Goal: Task Accomplishment & Management: Complete application form

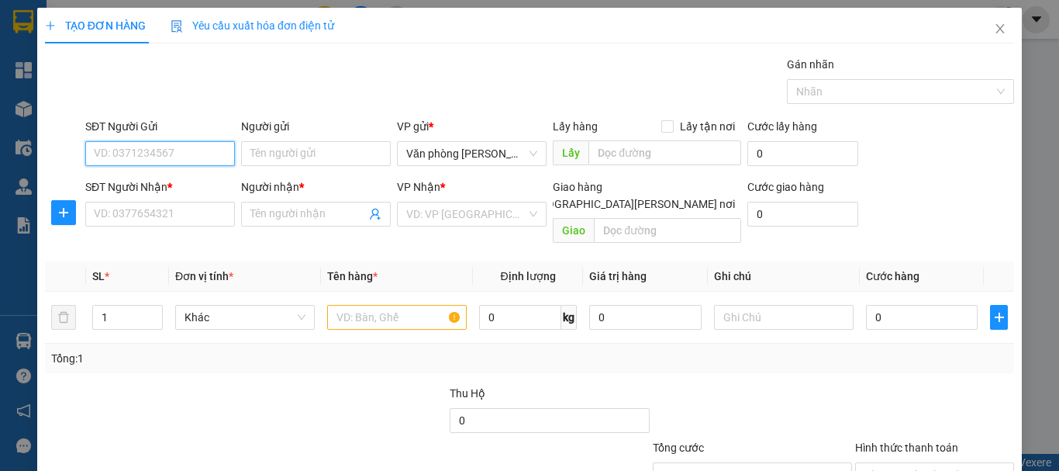
type input "0"
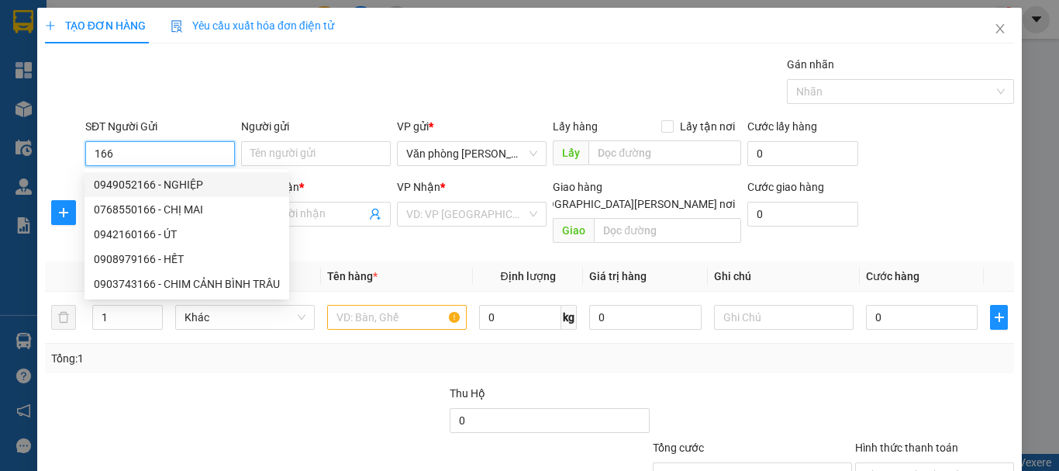
click at [167, 186] on div "0949052166 - NGHIỆP" at bounding box center [187, 184] width 186 height 17
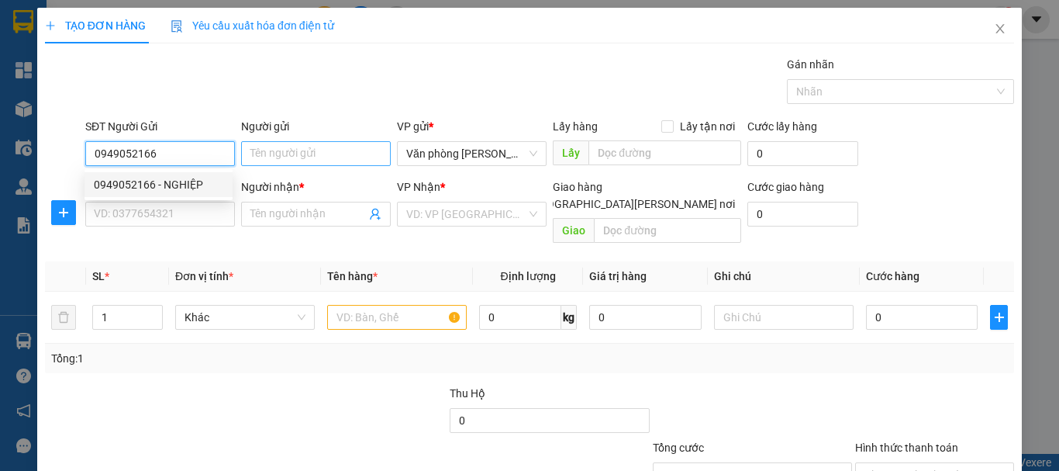
type input "0949052166"
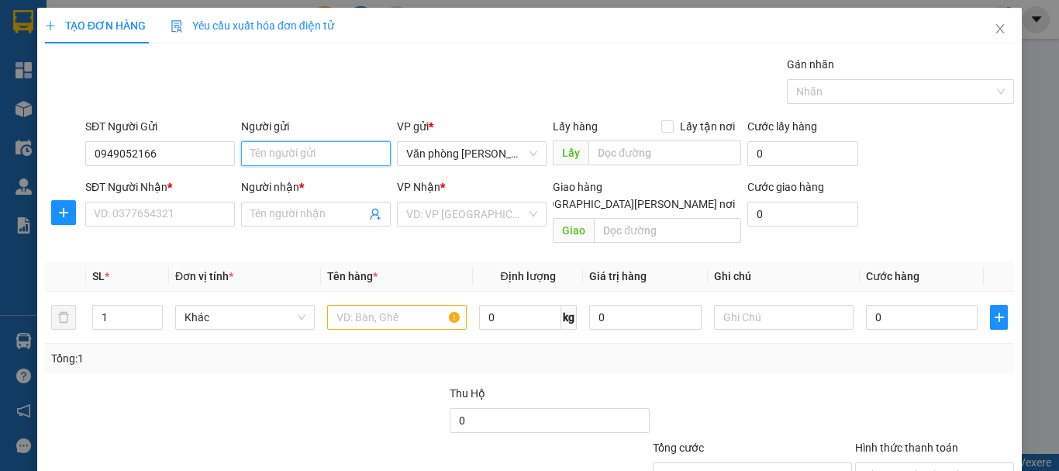
click at [250, 155] on input "Người gửi" at bounding box center [316, 153] width 150 height 25
type input "4"
type input "NGHIỆP"
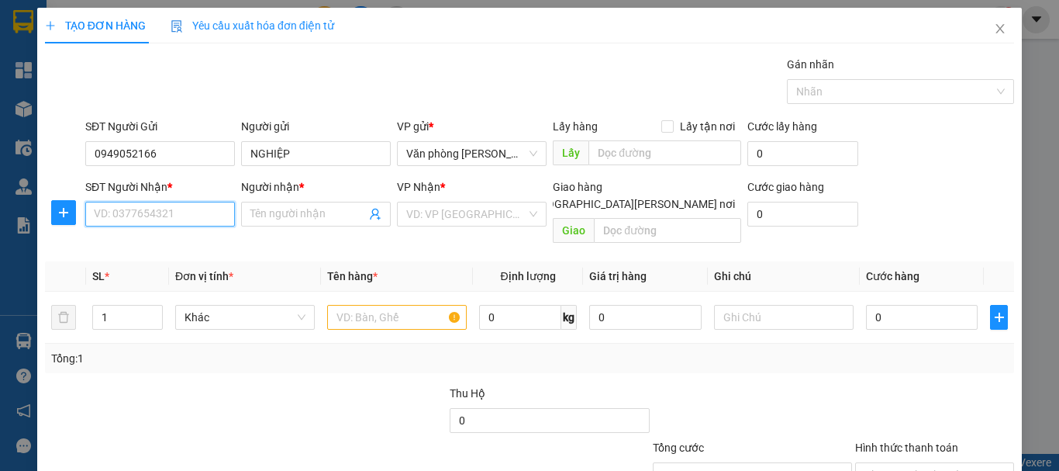
click at [187, 216] on input "SĐT Người Nhận *" at bounding box center [160, 214] width 150 height 25
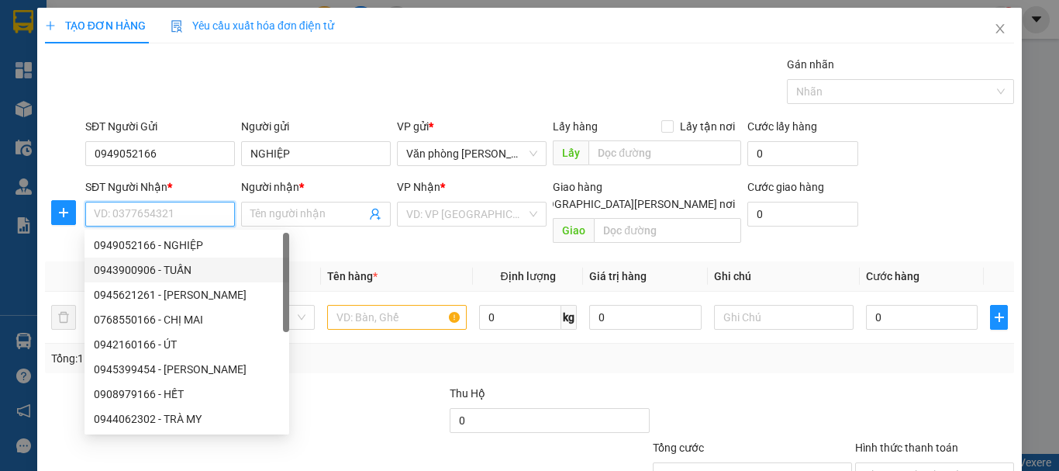
click at [201, 277] on div "0943900906 - TUẤN" at bounding box center [187, 269] width 186 height 17
type input "0943900906"
type input "TUẤN"
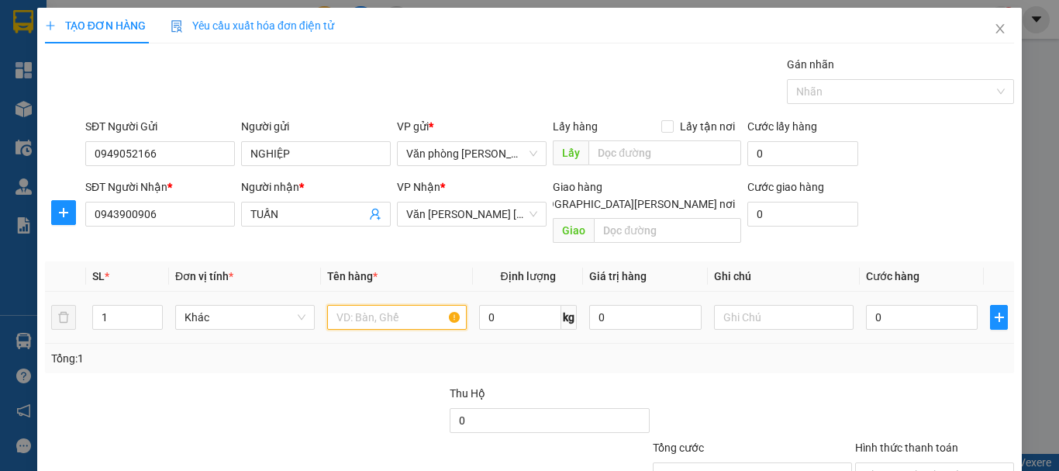
click at [378, 305] on input "text" at bounding box center [397, 317] width 140 height 25
type input "+"
type input "1 THÙNG"
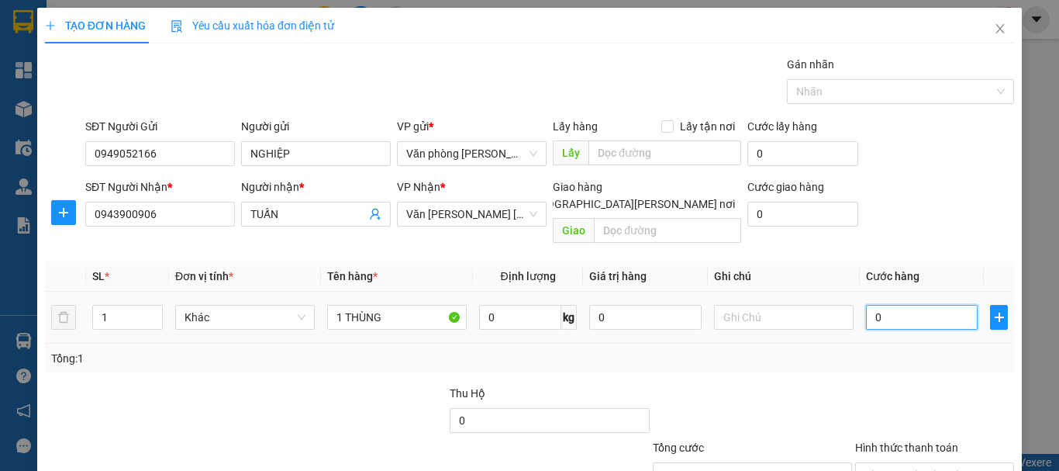
click at [900, 305] on input "0" at bounding box center [922, 317] width 112 height 25
type input "+3"
type input "3"
type input "+30"
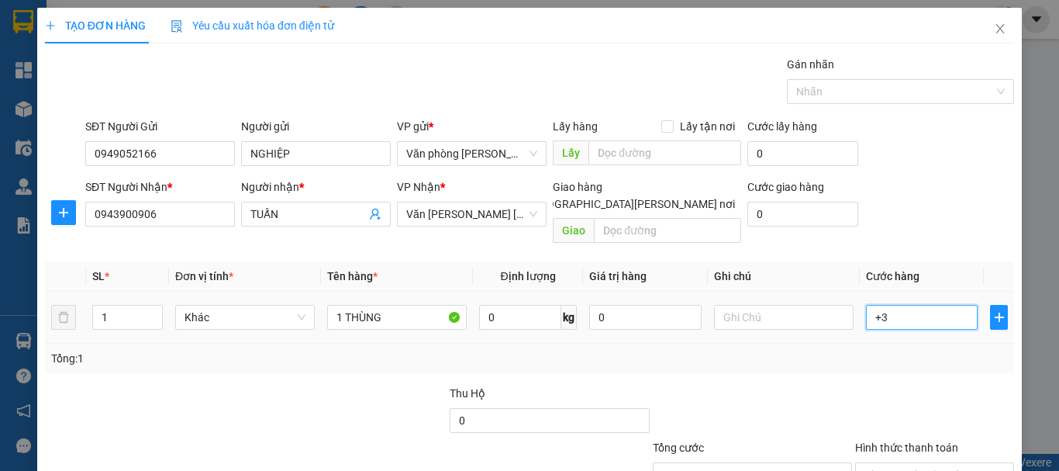
type input "30"
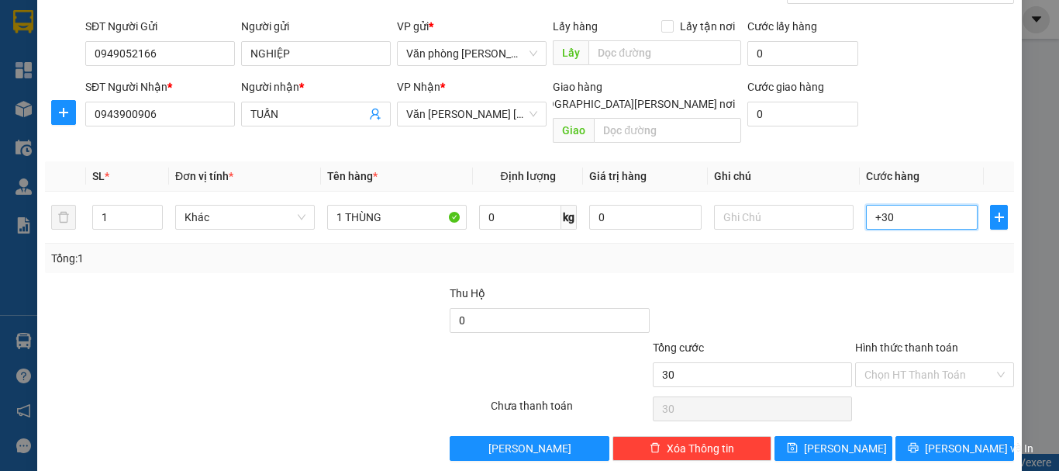
scroll to position [103, 0]
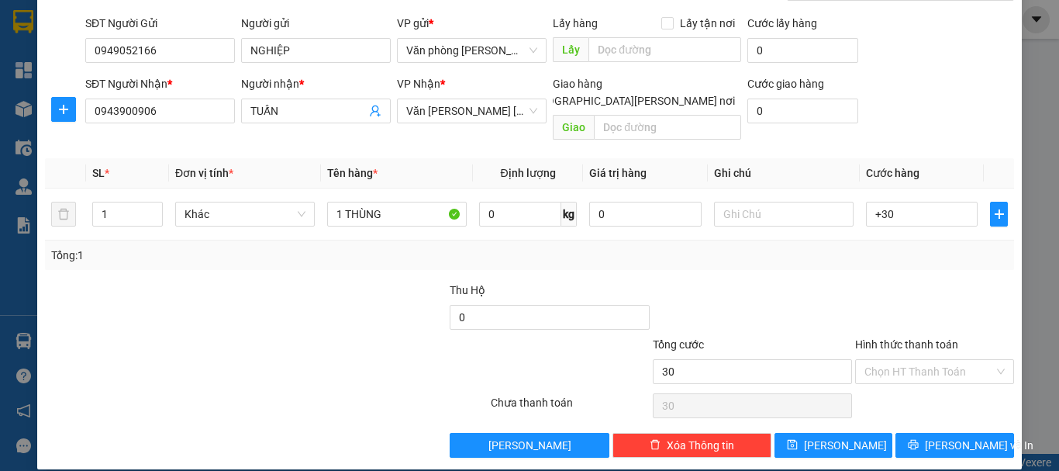
click at [875, 252] on div "Tổng: 1" at bounding box center [529, 254] width 969 height 29
type input "30.000"
click at [902, 360] on input "Hình thức thanh toán" at bounding box center [928, 371] width 129 height 23
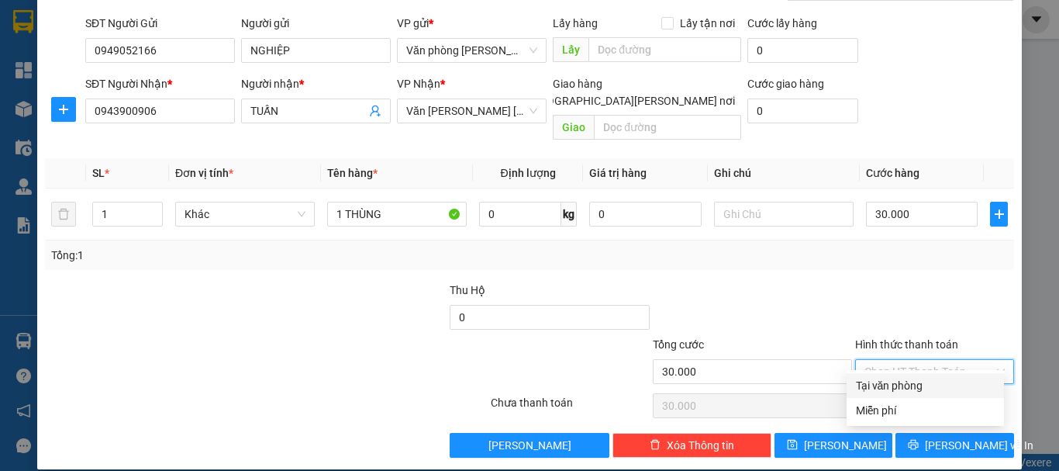
click at [909, 378] on div "Tại văn phòng" at bounding box center [925, 385] width 139 height 17
type input "0"
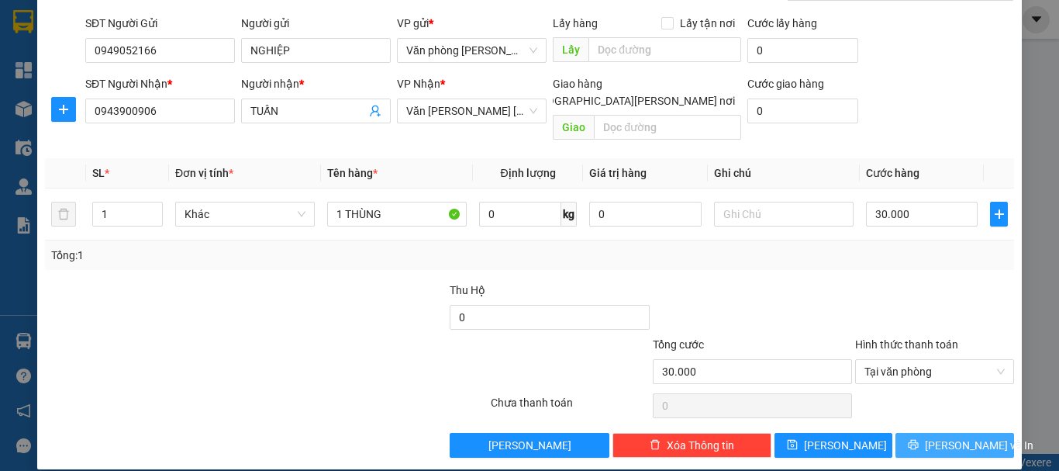
click at [919, 433] on button "[PERSON_NAME] và In" at bounding box center [954, 445] width 119 height 25
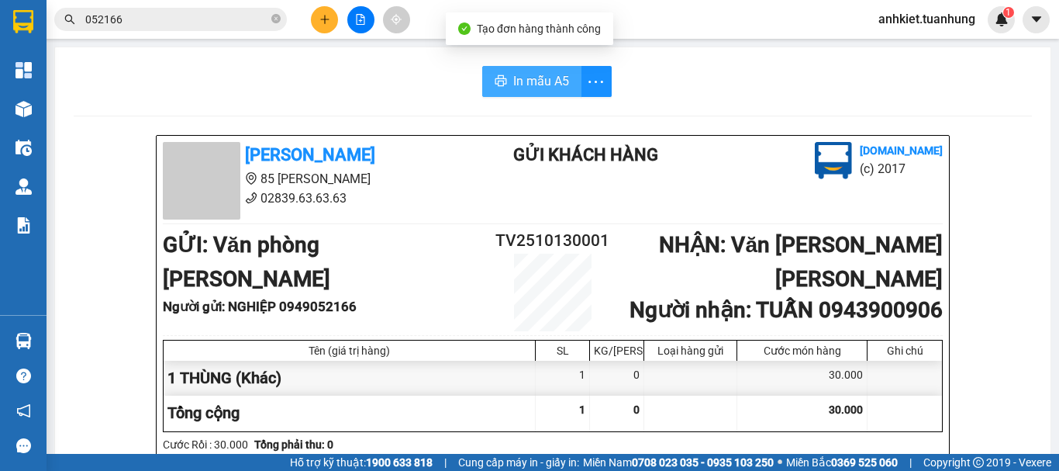
click at [502, 88] on button "In mẫu A5" at bounding box center [531, 81] width 99 height 31
